Goal: Transaction & Acquisition: Purchase product/service

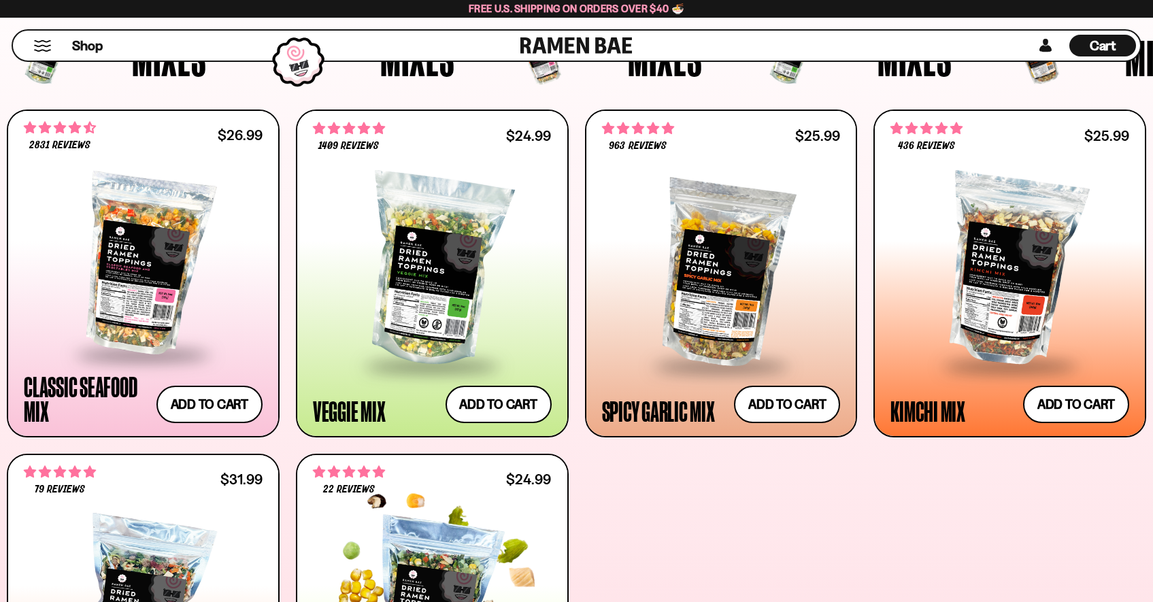
scroll to position [322, 0]
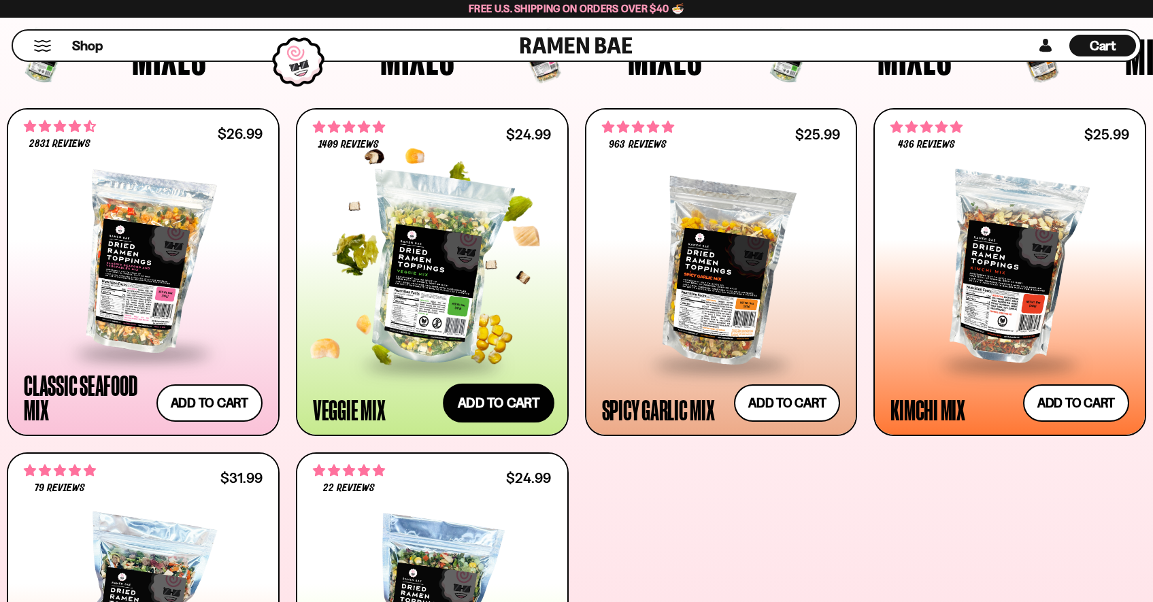
click at [500, 396] on button "Add to cart Add ― Regular price $24.99 Regular price Sale price $24.99 Unit pri…" at bounding box center [499, 402] width 112 height 39
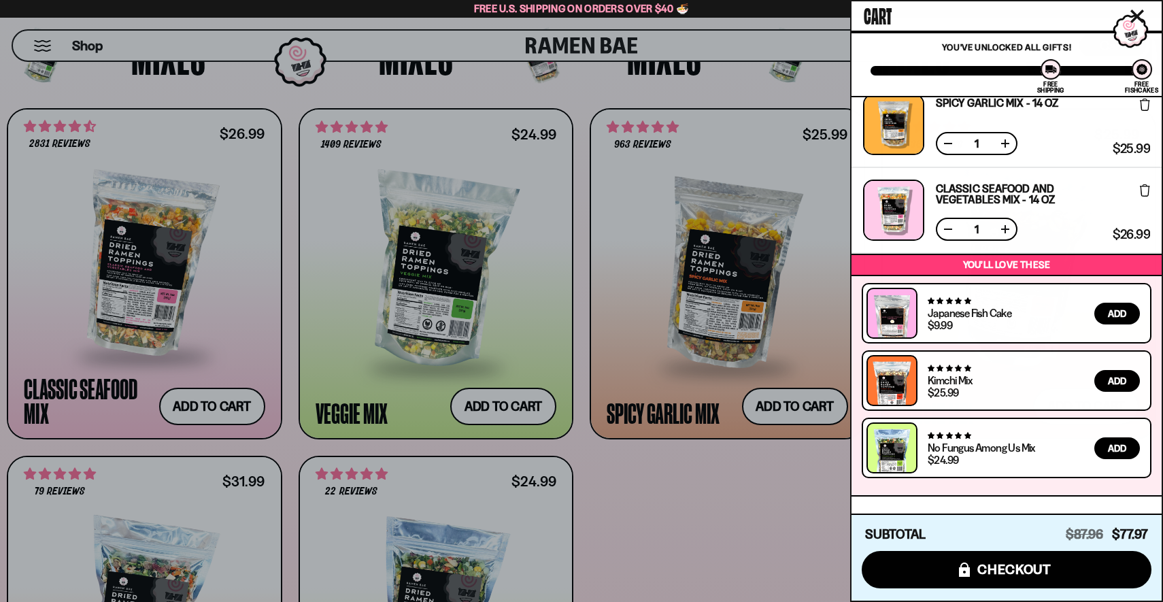
scroll to position [0, 0]
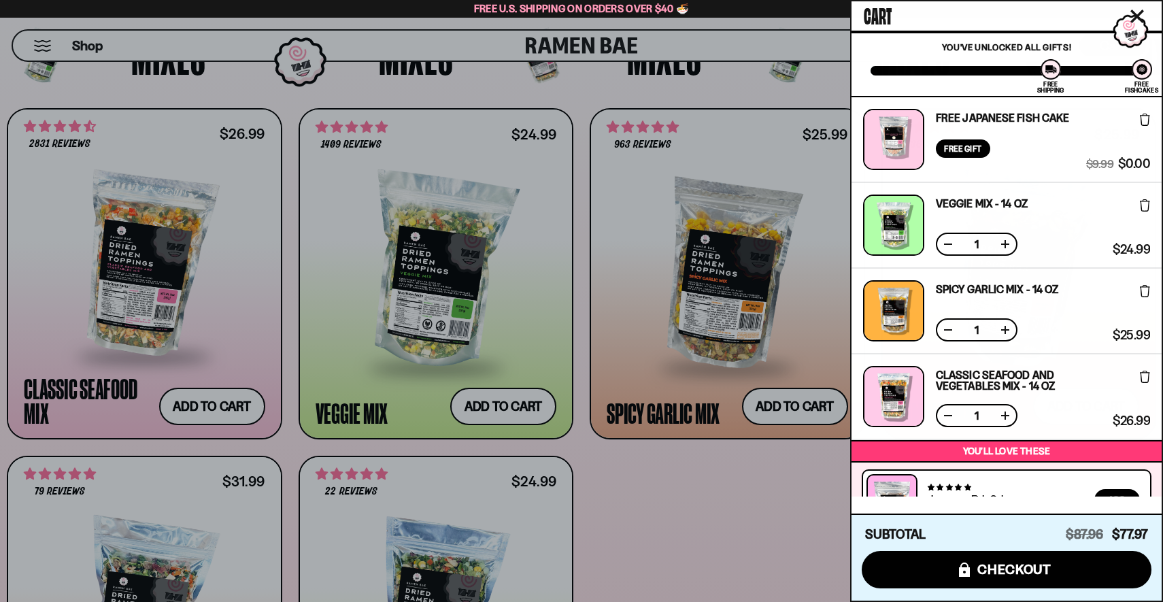
click at [776, 492] on div at bounding box center [581, 301] width 1163 height 602
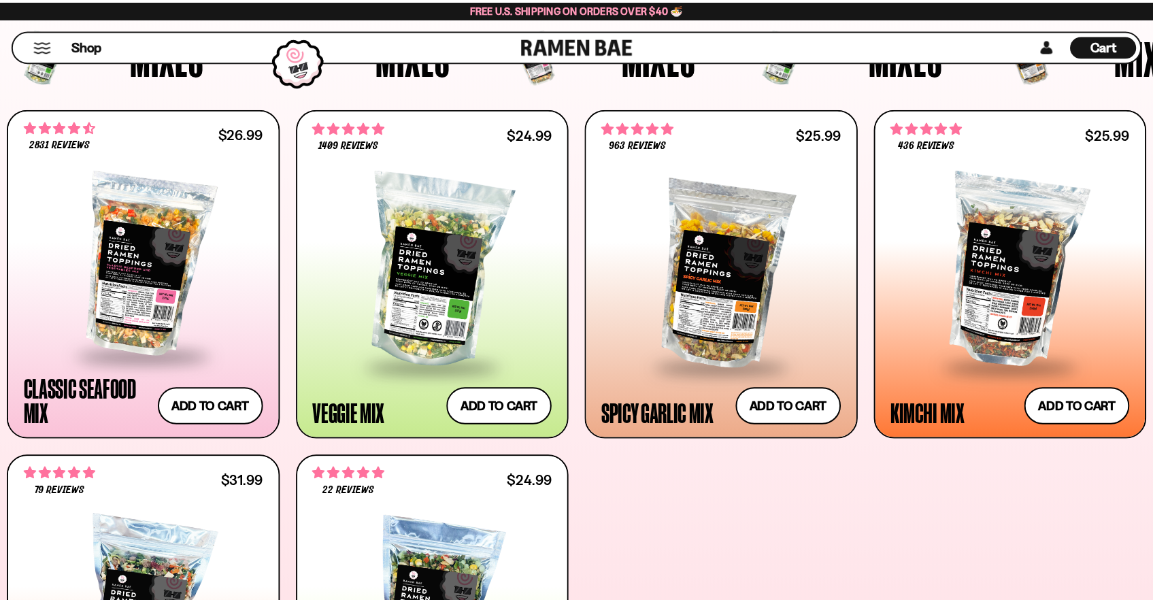
scroll to position [322, 0]
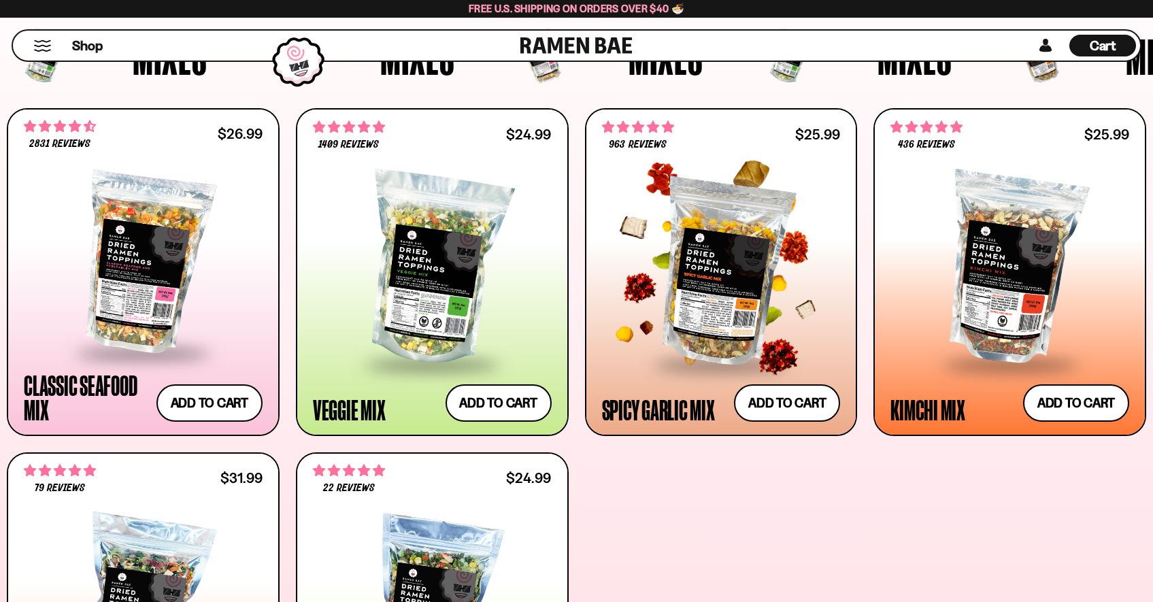
click at [747, 328] on div at bounding box center [721, 269] width 239 height 187
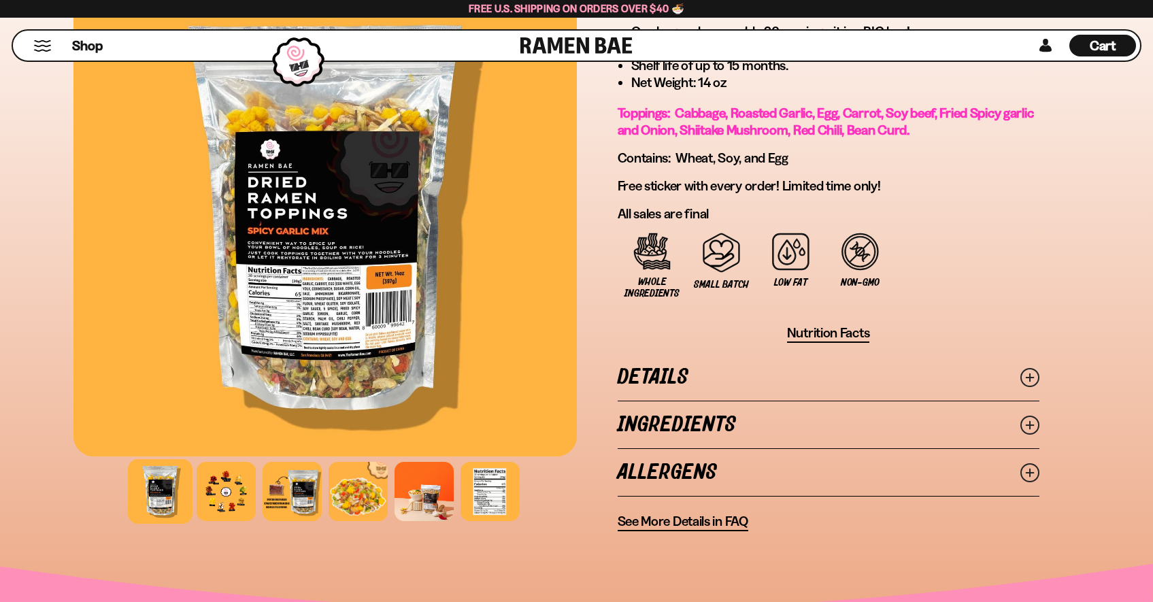
scroll to position [870, 0]
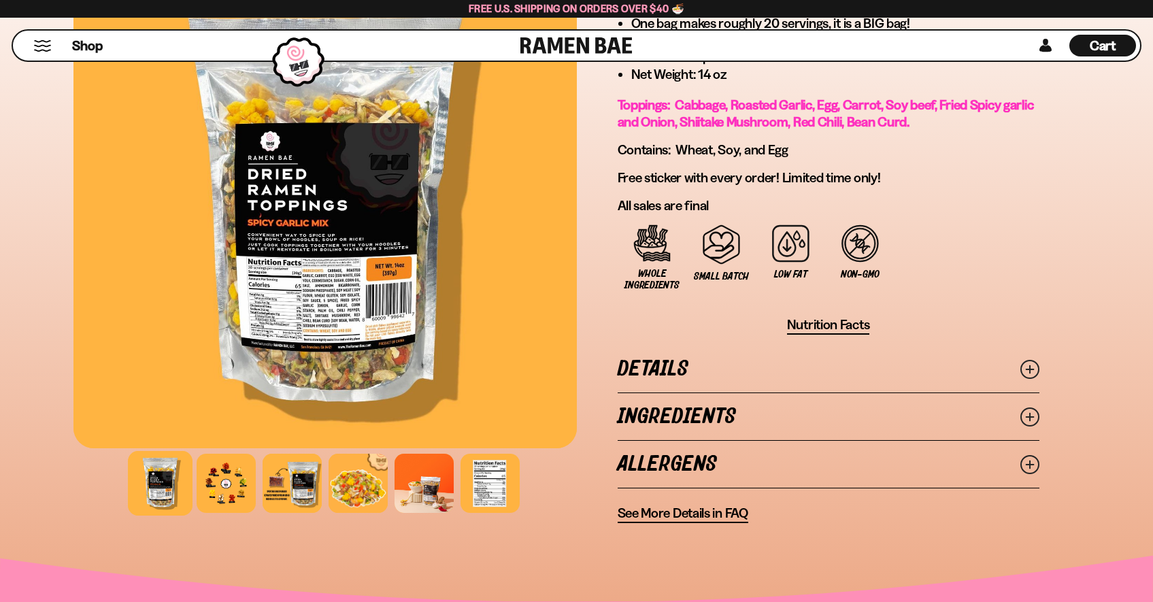
click at [719, 416] on link "Ingredients" at bounding box center [828, 416] width 422 height 47
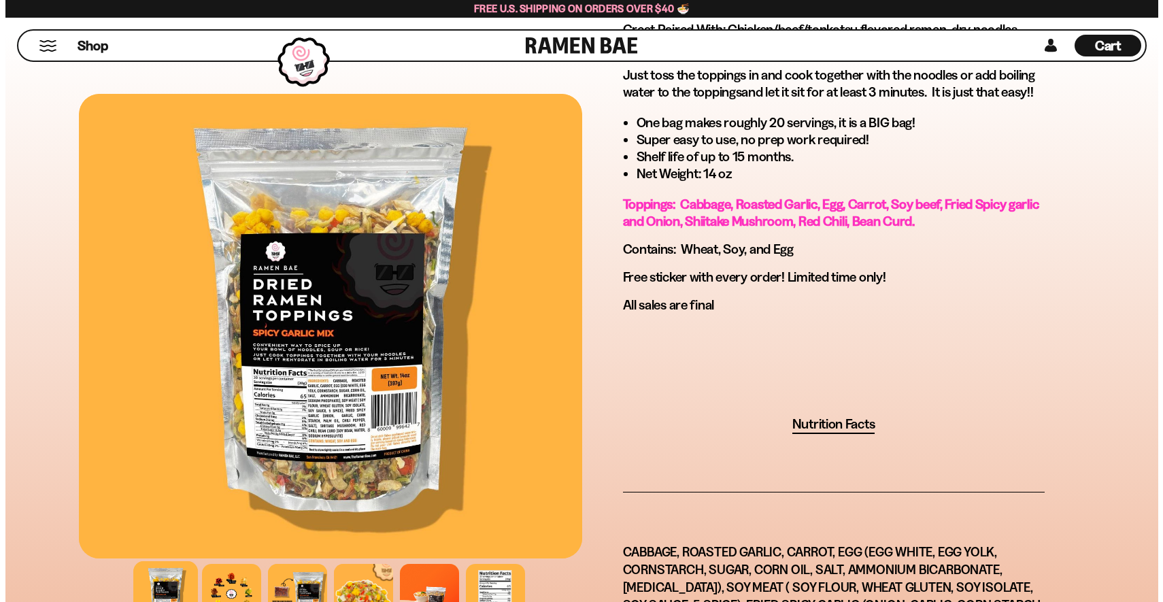
scroll to position [175, 0]
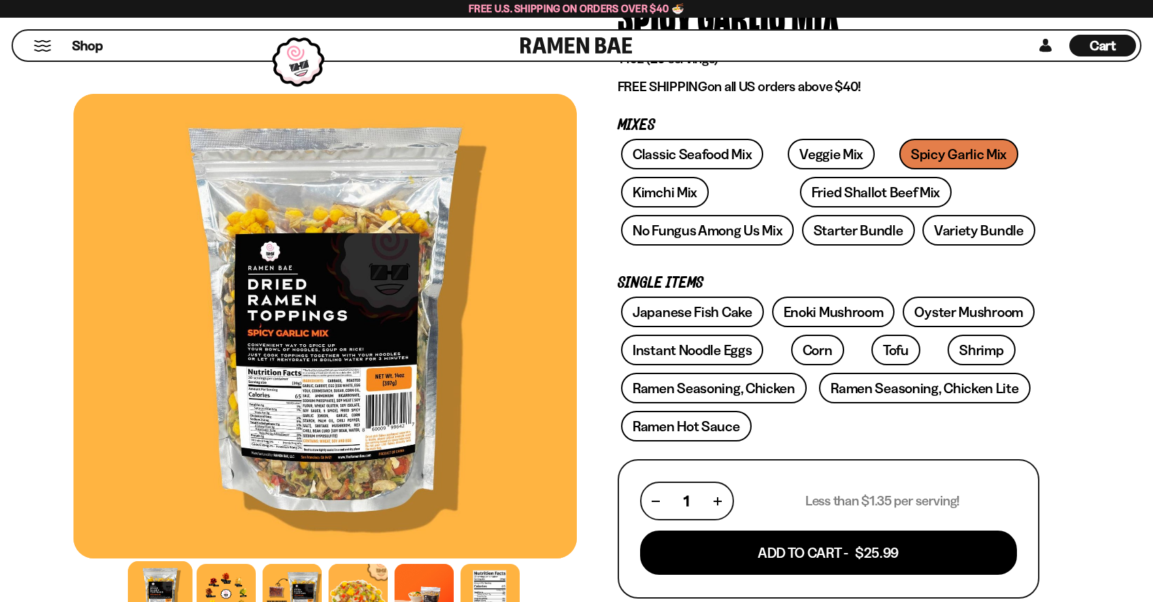
click at [1119, 47] on div "Cart D0381C2F-513E-4F90-8A41-6F0A75DCBAAA" at bounding box center [1102, 46] width 67 height 22
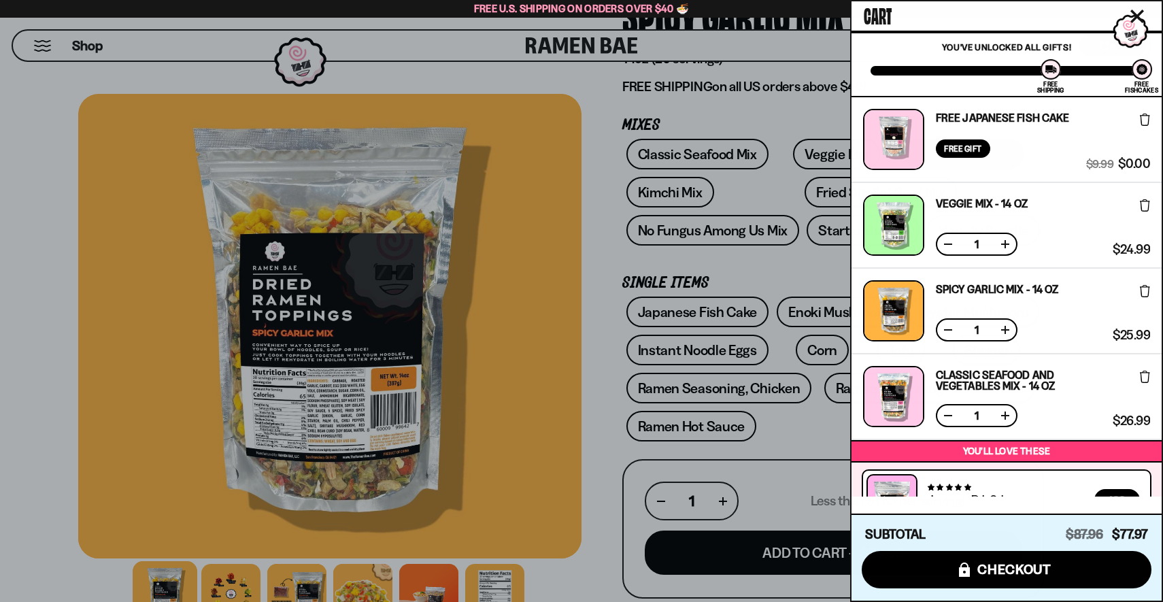
click at [1146, 286] on icon at bounding box center [1145, 291] width 10 height 12
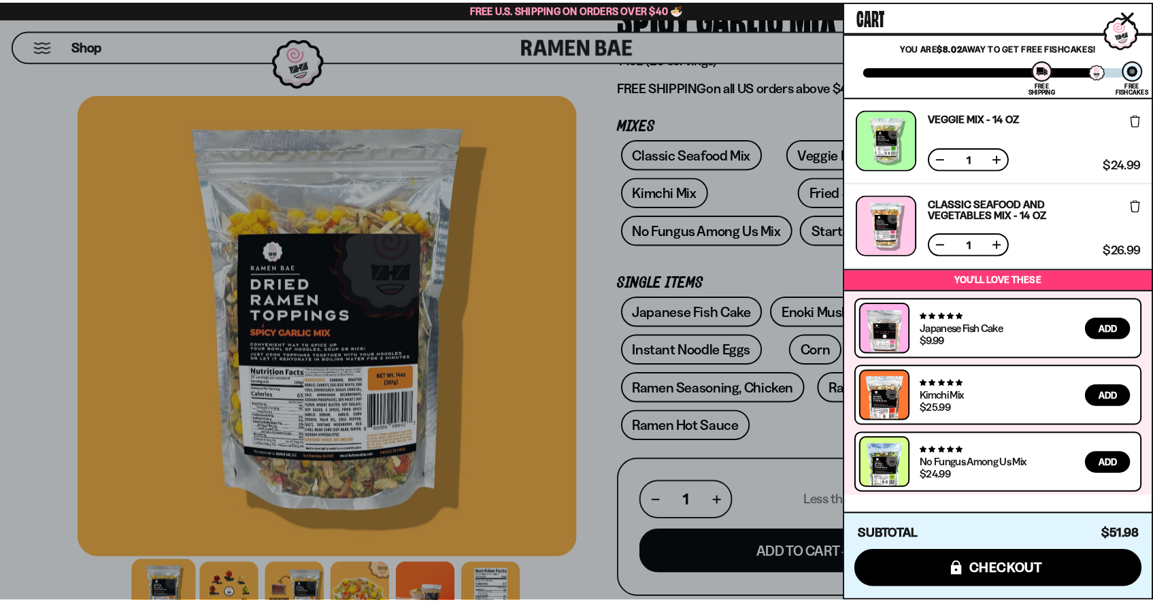
scroll to position [15, 0]
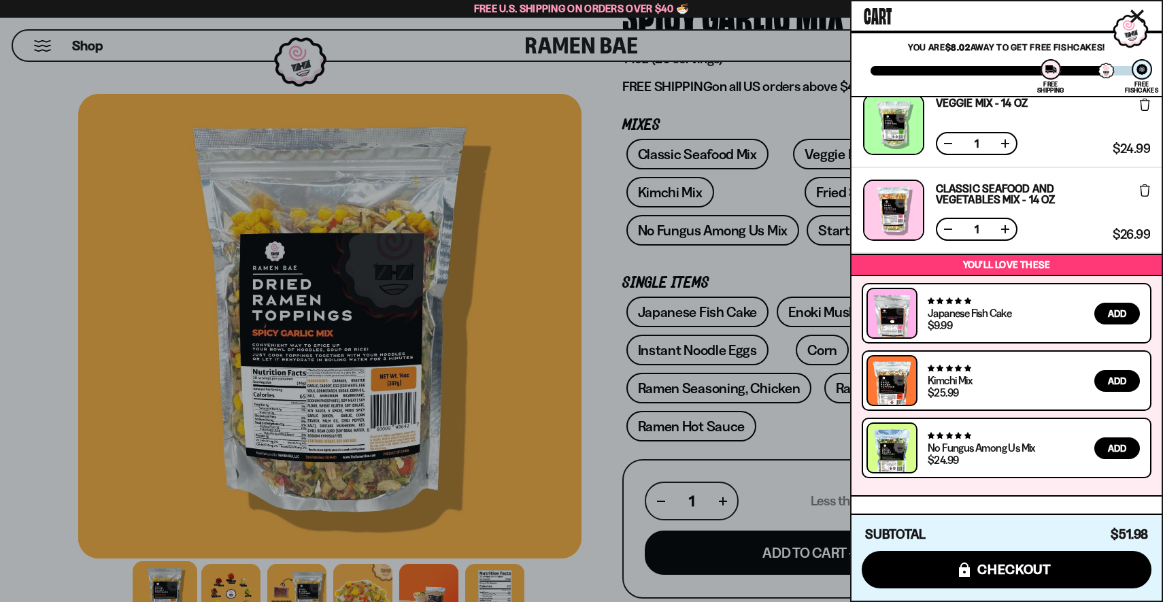
click at [1131, 13] on icon "Close cart" at bounding box center [1137, 17] width 14 height 14
